Goal: Task Accomplishment & Management: Complete application form

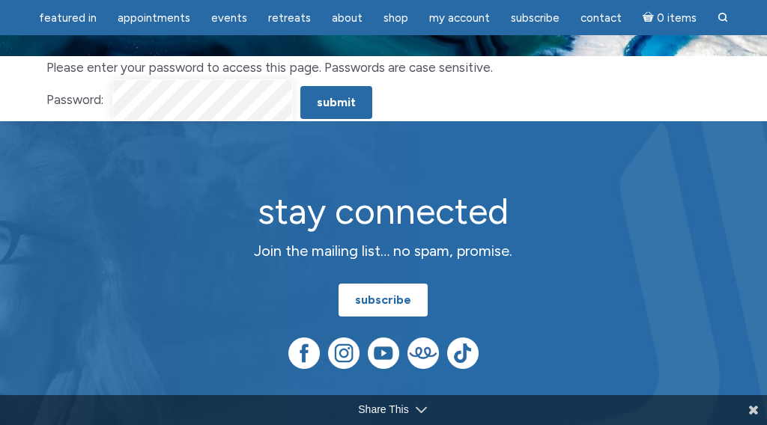
scroll to position [67, 0]
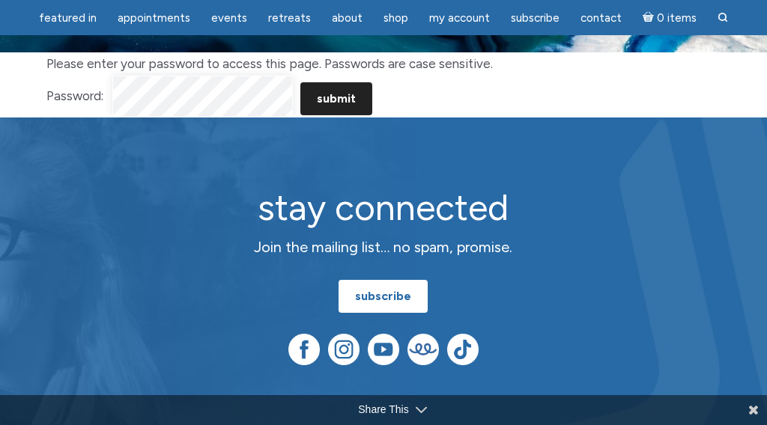
click at [337, 101] on input "Submit" at bounding box center [336, 98] width 72 height 33
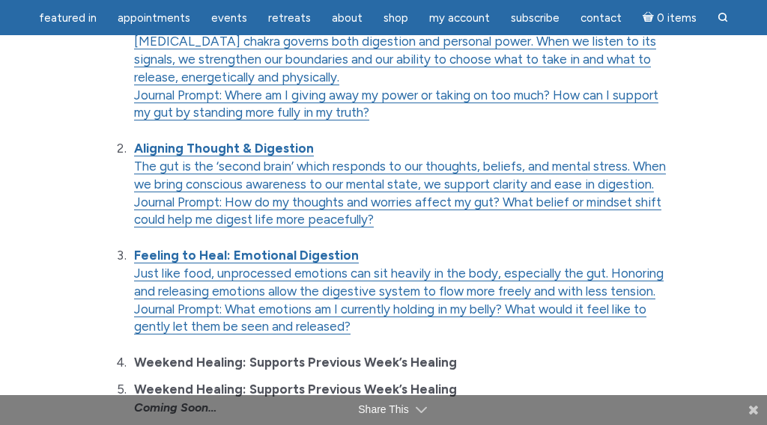
scroll to position [270, 0]
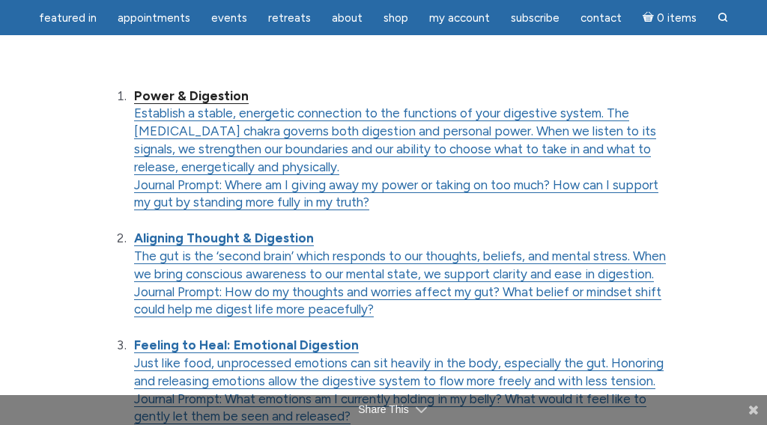
click at [200, 93] on strong "Power & Digestion" at bounding box center [191, 95] width 115 height 15
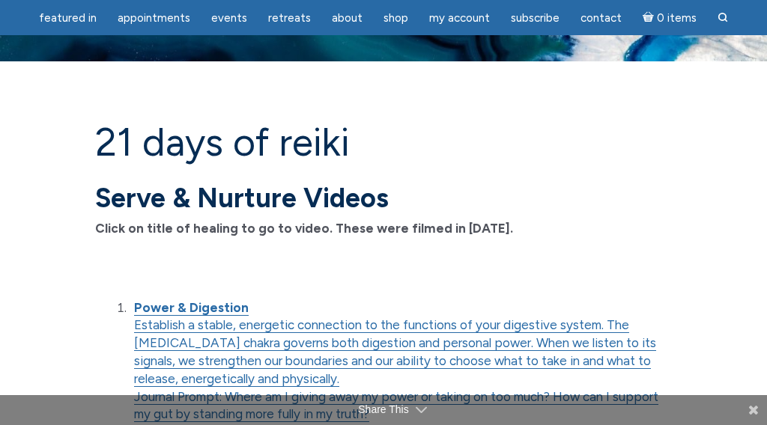
scroll to position [55, 0]
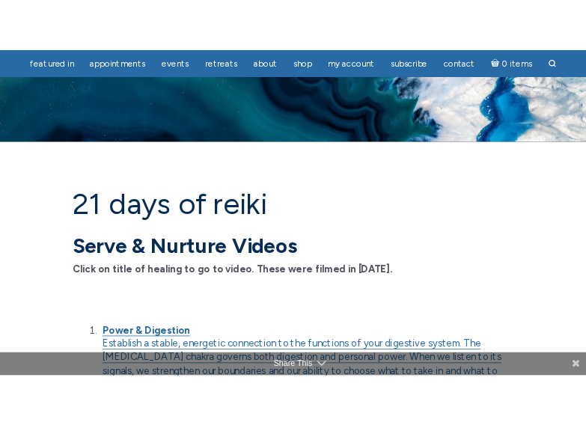
scroll to position [55, 0]
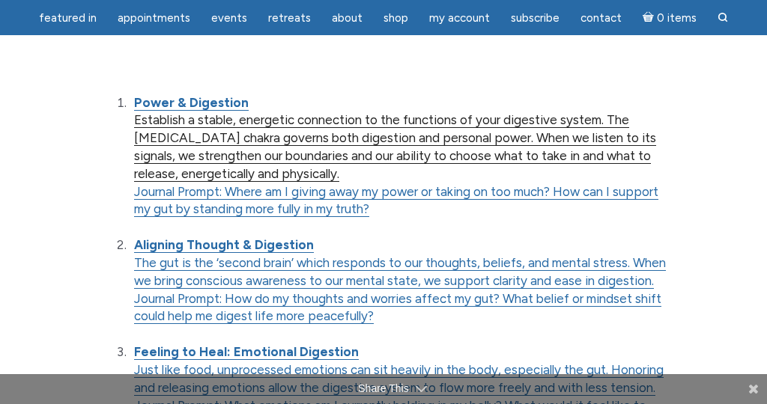
scroll to position [270, 0]
